Goal: Task Accomplishment & Management: Manage account settings

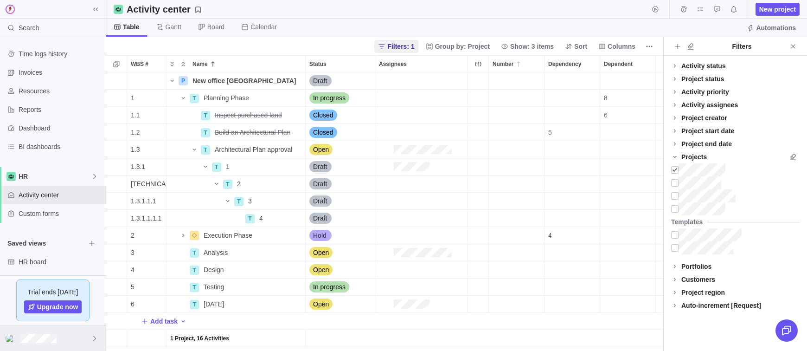
scroll to position [278, 557]
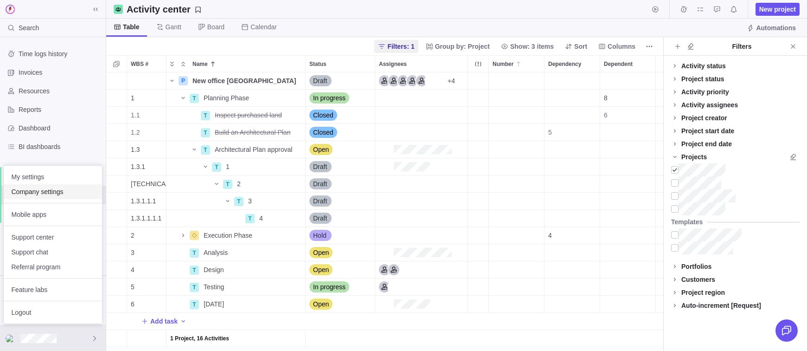
click at [42, 194] on span "Company settings" at bounding box center [53, 191] width 84 height 9
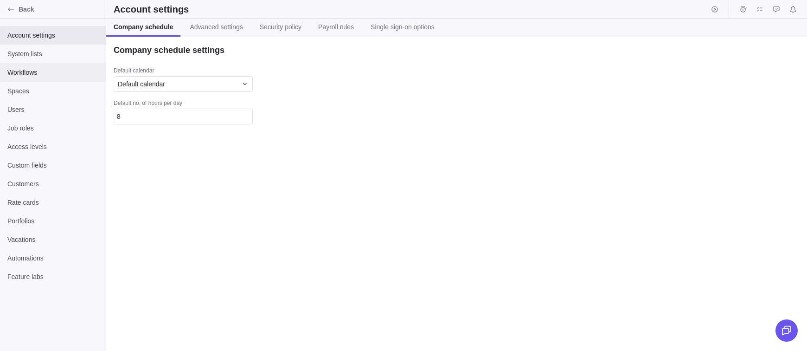
click at [28, 65] on div "Workflows" at bounding box center [53, 72] width 106 height 19
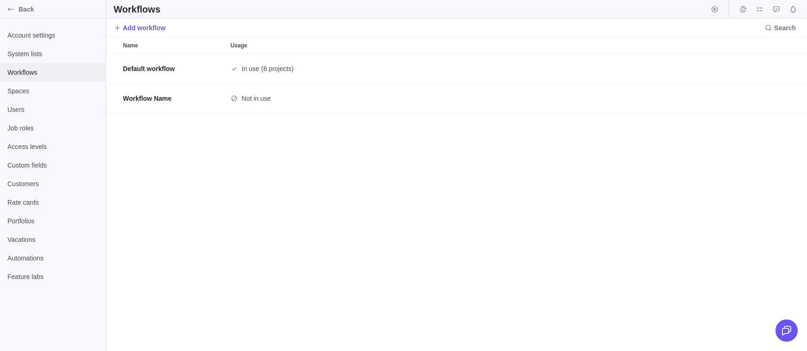
scroll to position [297, 701]
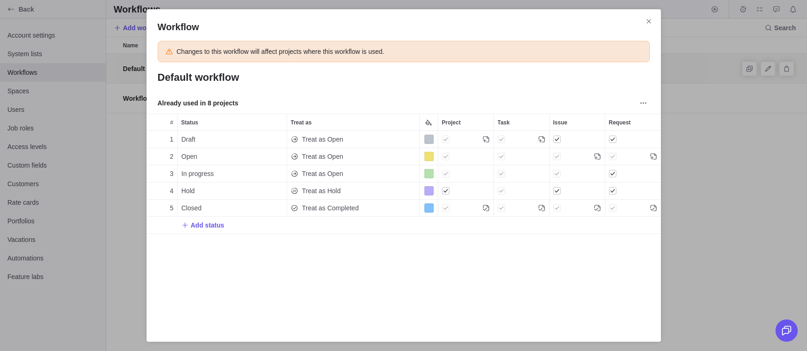
scroll to position [189, 515]
click at [334, 117] on div "Treat as" at bounding box center [353, 122] width 132 height 16
click at [644, 12] on div "Workflow Changes to this workflow will affect projects where this workflow is u…" at bounding box center [404, 175] width 515 height 332
click at [648, 20] on icon "Close" at bounding box center [648, 21] width 7 height 7
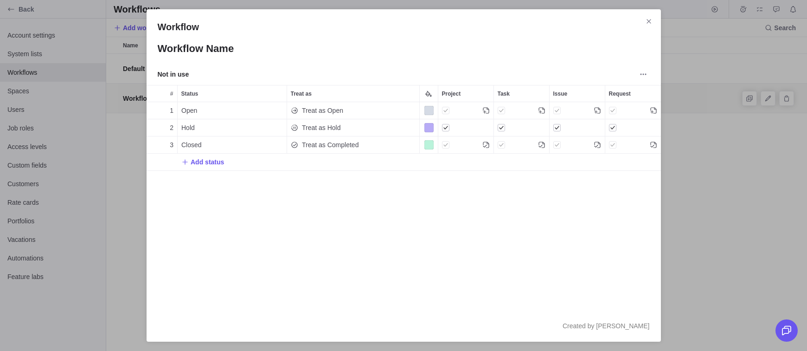
scroll to position [208, 515]
click at [316, 126] on span "Treat as Hold" at bounding box center [321, 127] width 39 height 9
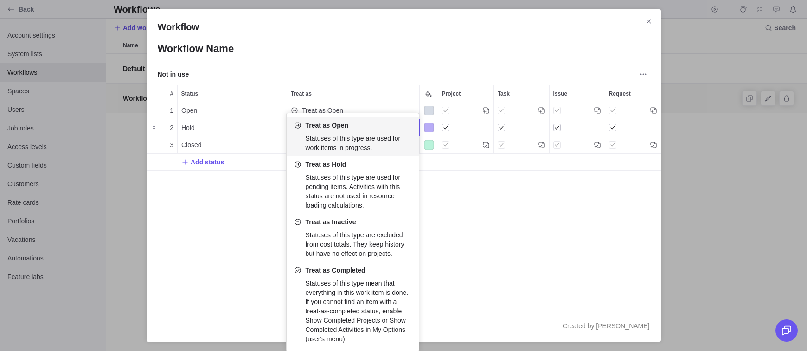
click at [210, 220] on div "Workflow Workflow Name Not in use # Status Treat as Project Task Issue Request …" at bounding box center [403, 175] width 807 height 351
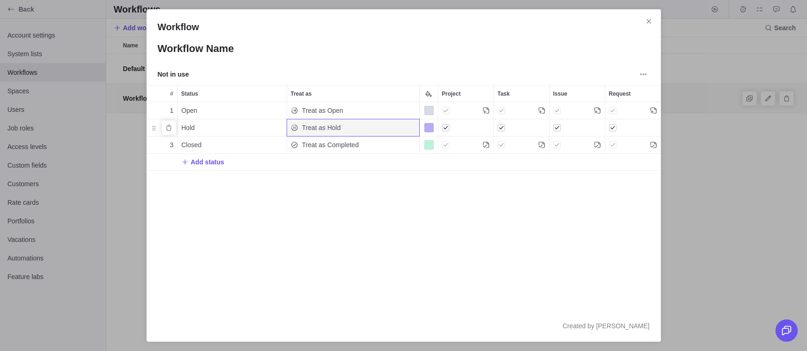
click at [205, 131] on div "Hold" at bounding box center [232, 127] width 109 height 17
type input "U"
type input "Inactive"
click at [299, 189] on div "Workflow Workflow Name Not in use # Status Treat as Project Task Issue Request …" at bounding box center [403, 175] width 807 height 351
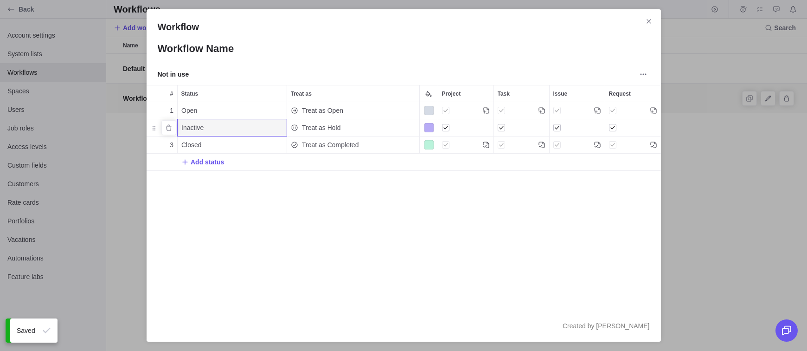
click at [324, 128] on span "Treat as Hold" at bounding box center [321, 127] width 39 height 9
